Goal: Task Accomplishment & Management: Use online tool/utility

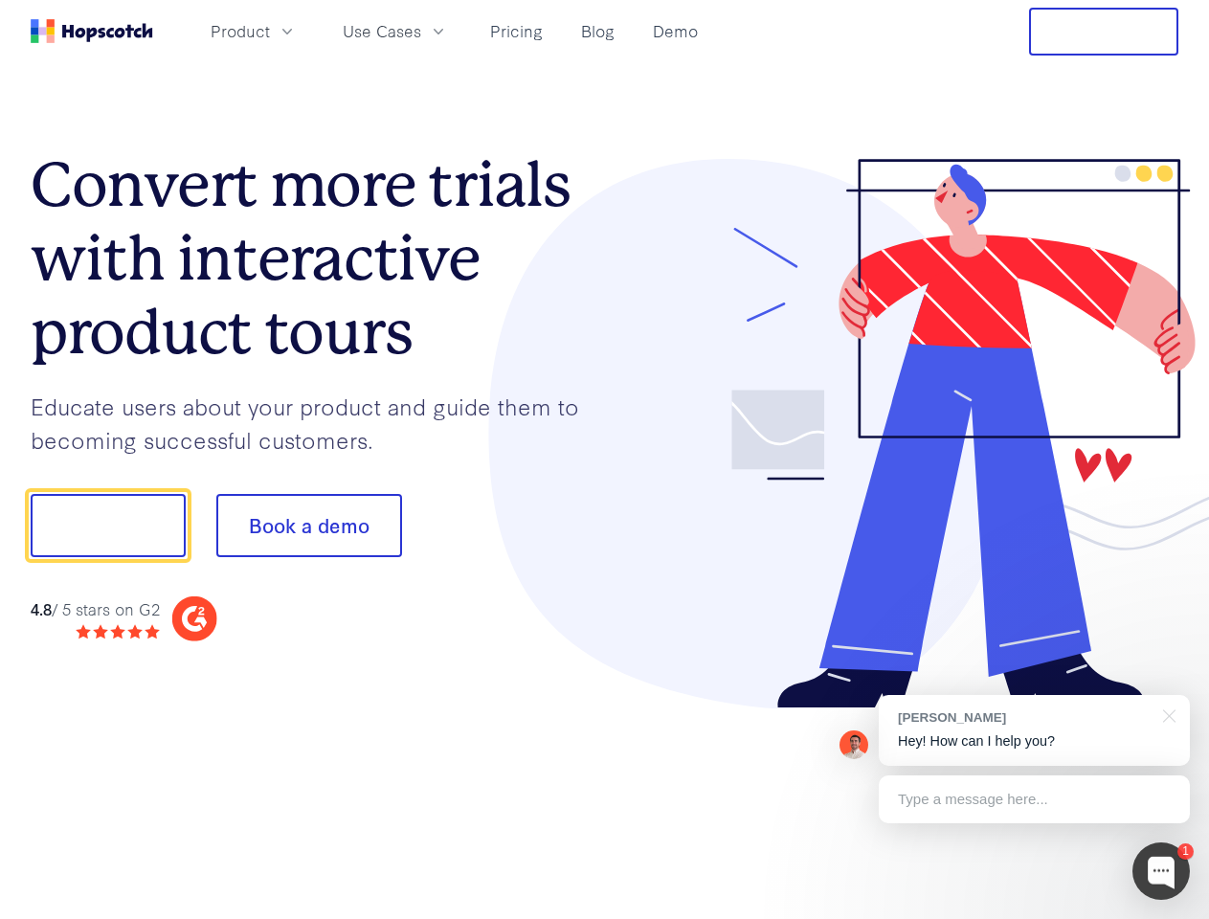
click at [605, 459] on div at bounding box center [892, 434] width 574 height 550
click at [270, 31] on span "Product" at bounding box center [240, 31] width 59 height 24
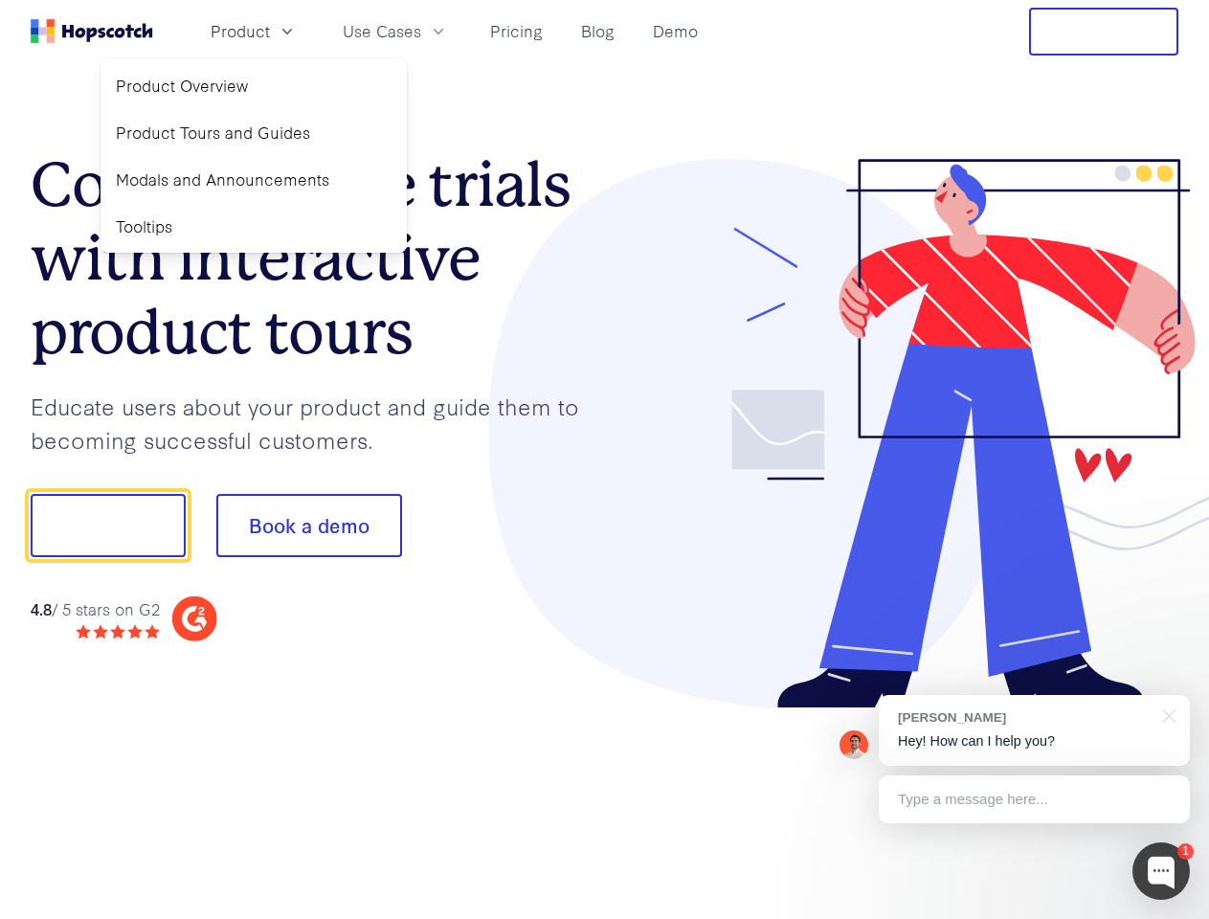
click at [421, 31] on span "Use Cases" at bounding box center [382, 31] width 78 height 24
click at [1104, 32] on button "Free Trial" at bounding box center [1103, 32] width 149 height 48
click at [107, 526] on button "Show me!" at bounding box center [108, 525] width 155 height 63
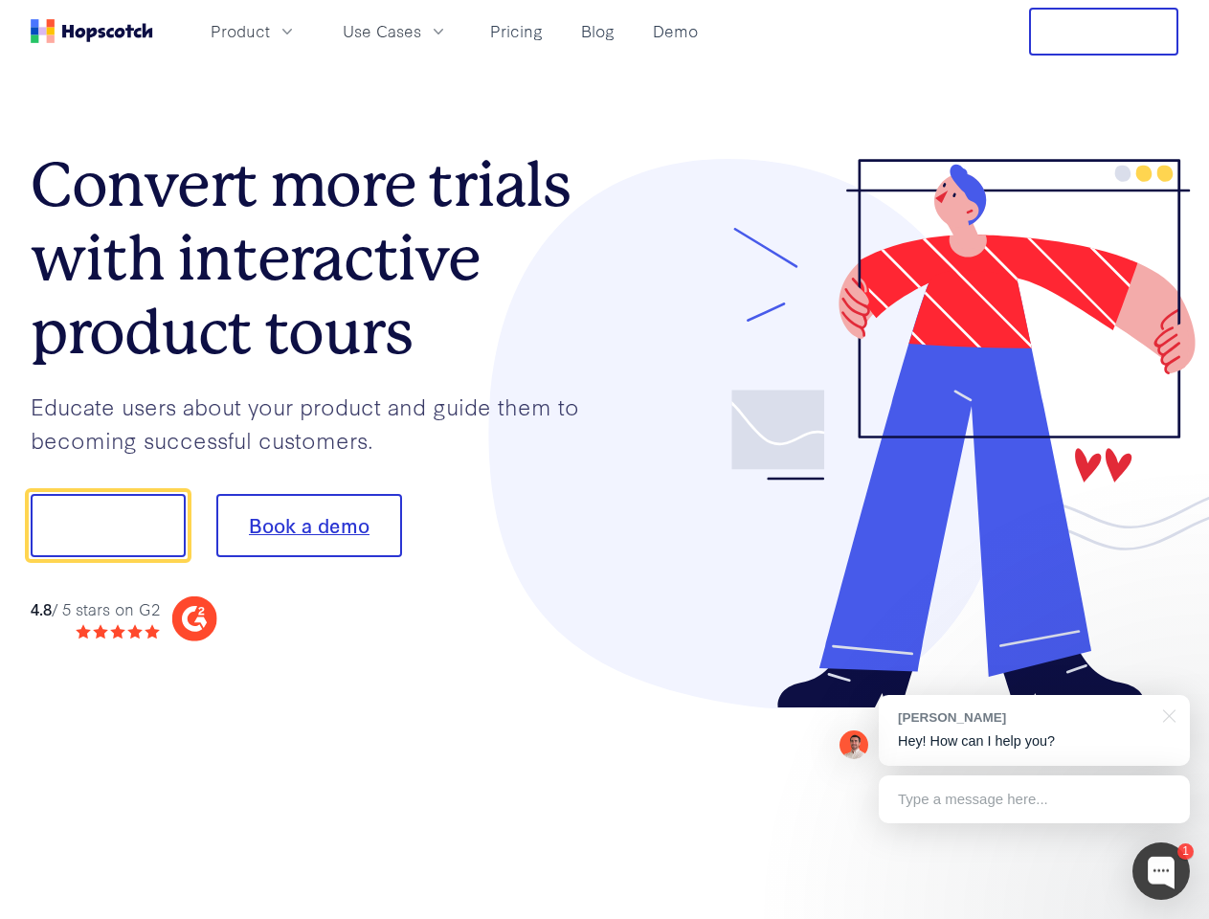
click at [308, 526] on button "Book a demo" at bounding box center [309, 525] width 186 height 63
click at [1161, 871] on div at bounding box center [1160, 870] width 57 height 57
click at [1034, 730] on div "[PERSON_NAME] Hey! How can I help you?" at bounding box center [1034, 730] width 311 height 71
click at [1166, 714] on div at bounding box center [1010, 523] width 359 height 638
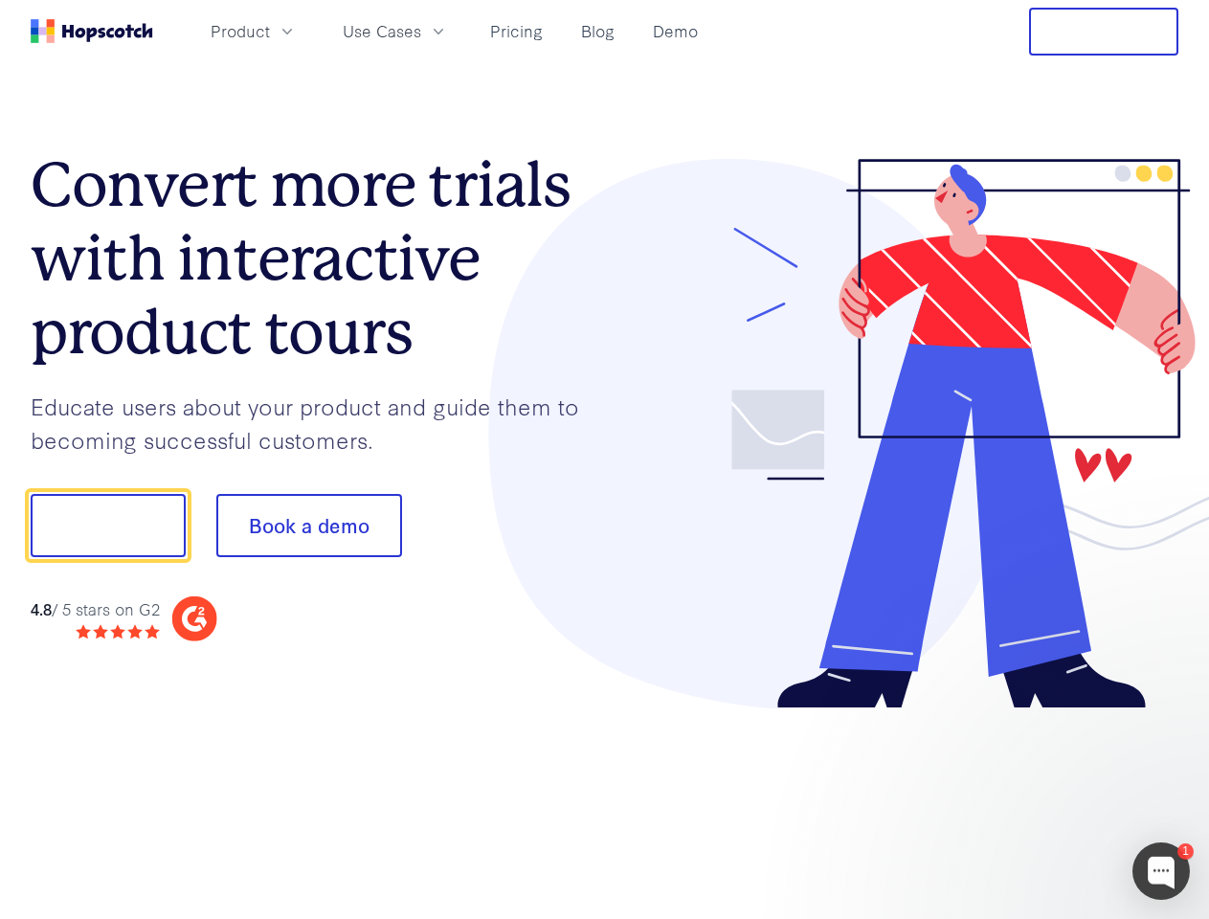
click at [1034, 799] on div at bounding box center [1010, 651] width 359 height 382
